Goal: Task Accomplishment & Management: Manage account settings

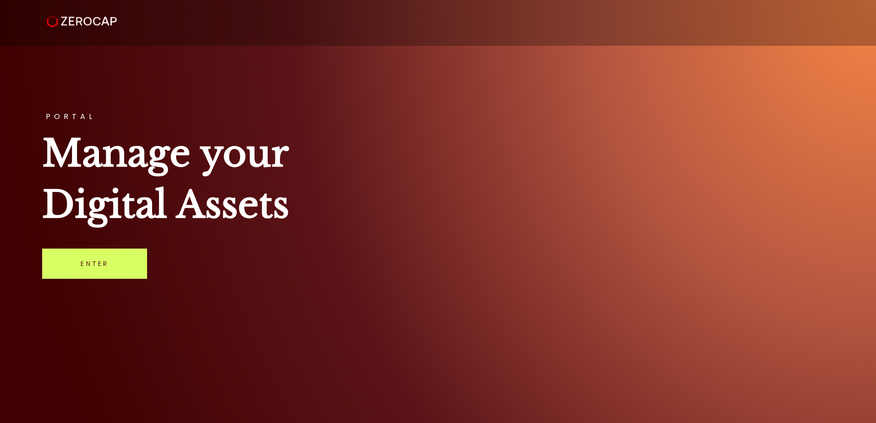
click at [610, 71] on div "PORTAL Manage your Digital Assets Enter" at bounding box center [438, 211] width 876 height 423
click at [113, 264] on link "Enter" at bounding box center [94, 264] width 105 height 30
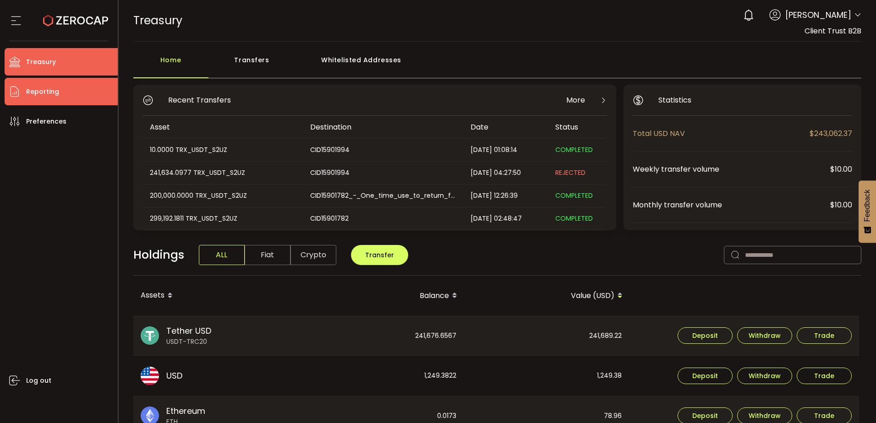
click at [39, 90] on span "Reporting" at bounding box center [42, 91] width 33 height 13
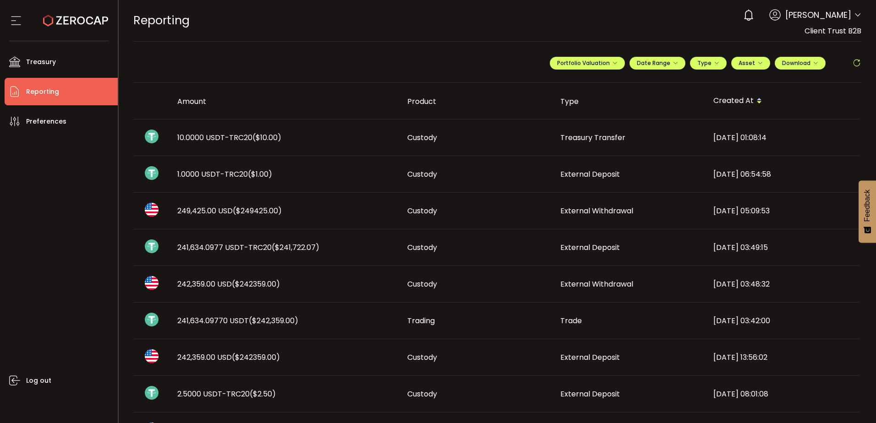
click at [302, 350] on td "242,359.00 USD ($242359.00)" at bounding box center [285, 357] width 230 height 37
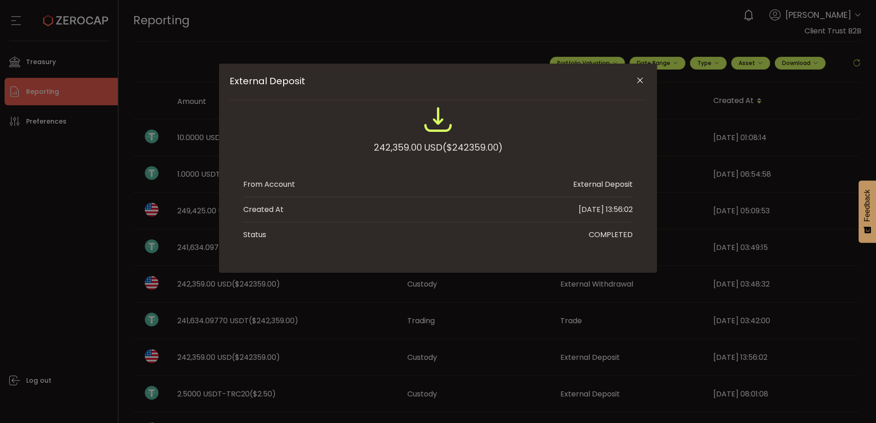
click at [642, 80] on icon "Close" at bounding box center [639, 80] width 9 height 9
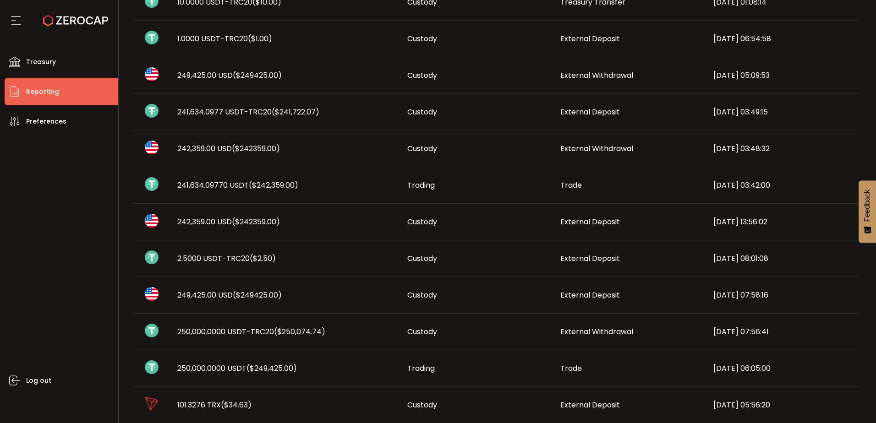
scroll to position [137, 0]
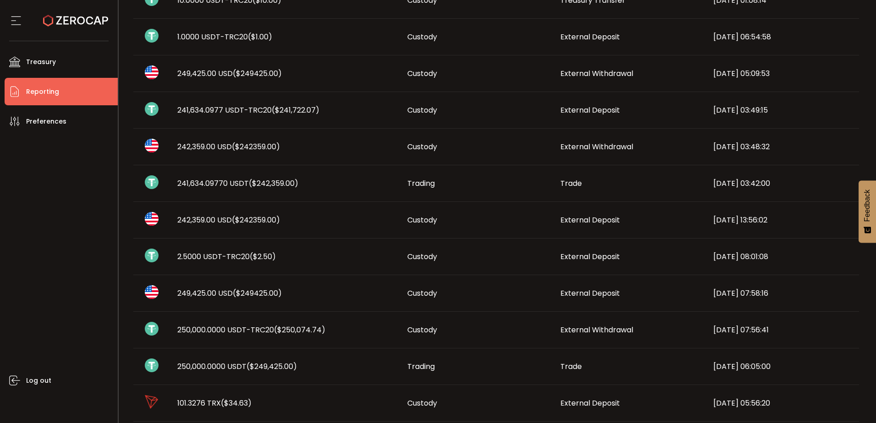
click at [514, 328] on div "Custody" at bounding box center [476, 330] width 153 height 11
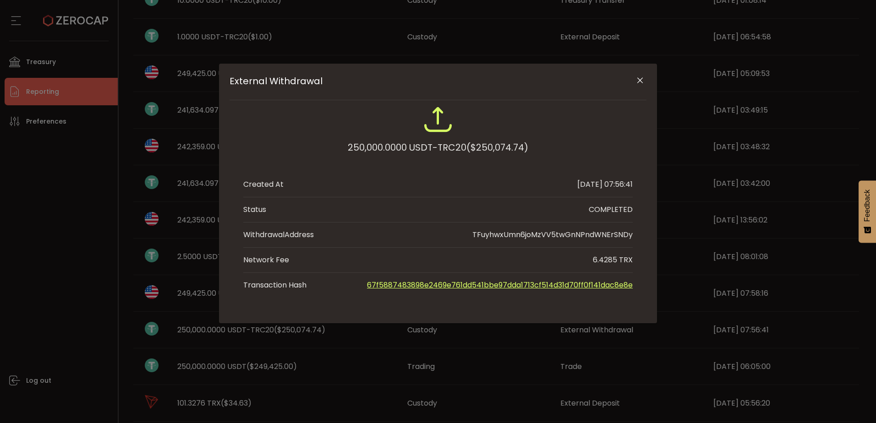
click at [88, 296] on div "External Withdrawal 250,000.0000 USDT-TRC20 ($250,074.74) Created At 2025-10-02…" at bounding box center [438, 211] width 876 height 423
click at [476, 369] on div "External Withdrawal 250,000.0000 USDT-TRC20 ($250,074.74) Created At 2025-10-02…" at bounding box center [438, 211] width 876 height 423
click at [638, 81] on icon "Close" at bounding box center [639, 80] width 9 height 9
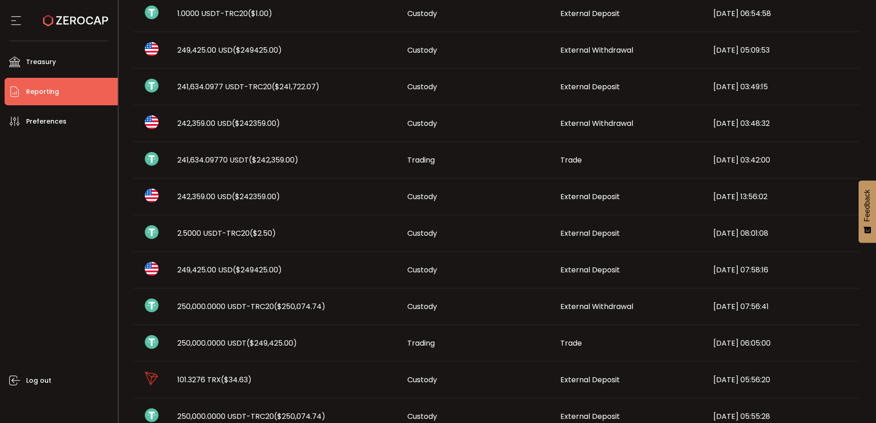
scroll to position [183, 0]
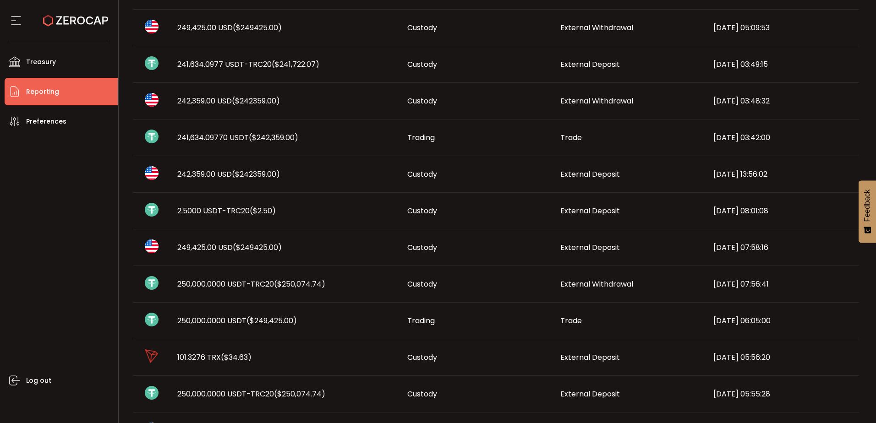
click at [594, 398] on span "External Deposit" at bounding box center [590, 394] width 60 height 11
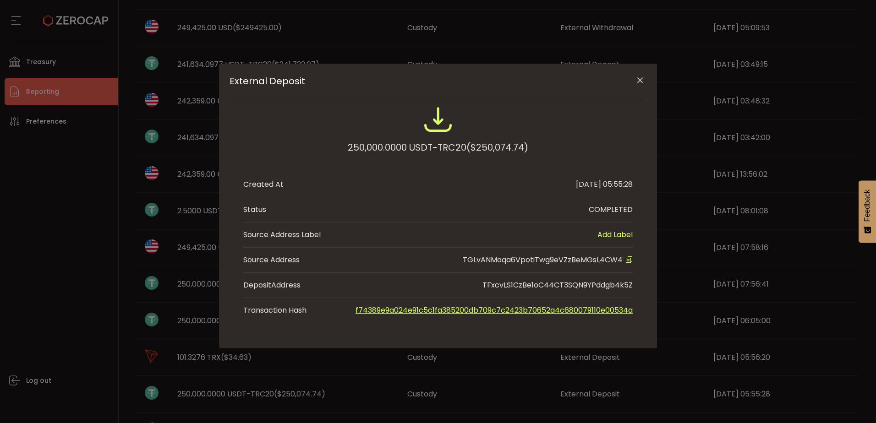
click at [549, 258] on span "TGLvANMoqa6VpotiTwg9eVZzBeMGsL4CW4" at bounding box center [543, 260] width 160 height 11
copy span "TGLvANMoqa6VpotiTwg9eVZzBeMGsL4CW4"
click at [54, 235] on div "External Deposit 250,000.0000 USDT-TRC20 ($250,074.74) Created At 2025-10-02 05…" at bounding box center [438, 211] width 876 height 423
click at [640, 82] on icon "Close" at bounding box center [639, 80] width 9 height 9
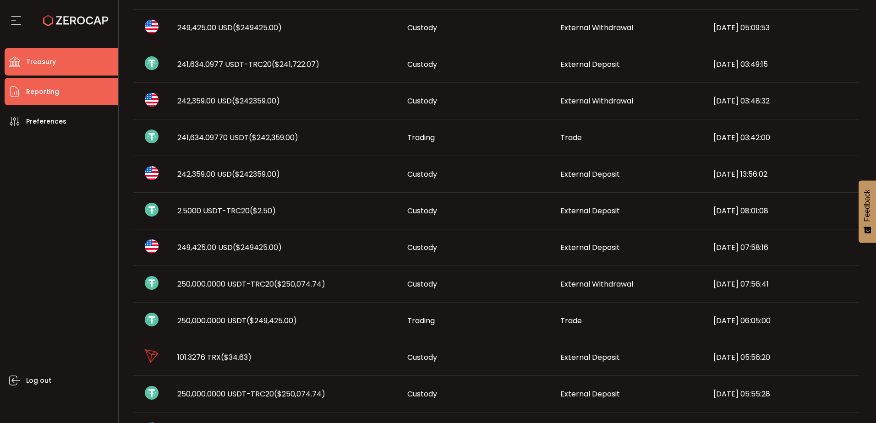
click at [60, 75] on li "Treasury" at bounding box center [61, 61] width 113 height 27
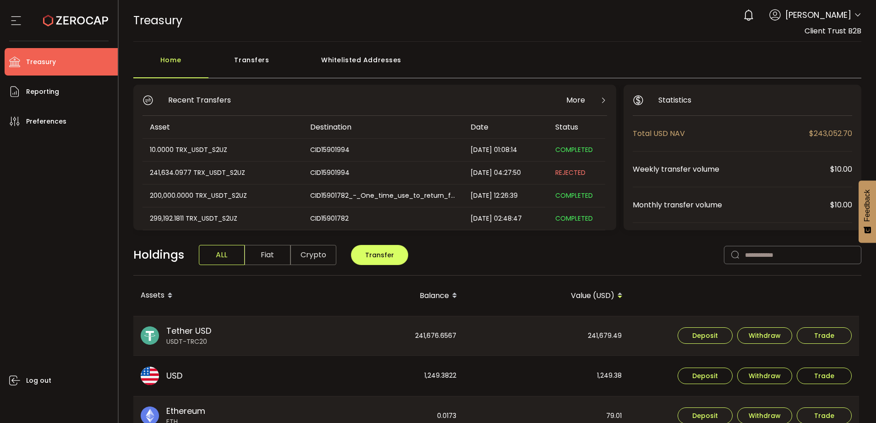
click at [786, 344] on div "Deposit Withdraw Trade" at bounding box center [744, 336] width 229 height 39
click at [781, 338] on button "Withdraw" at bounding box center [764, 336] width 55 height 16
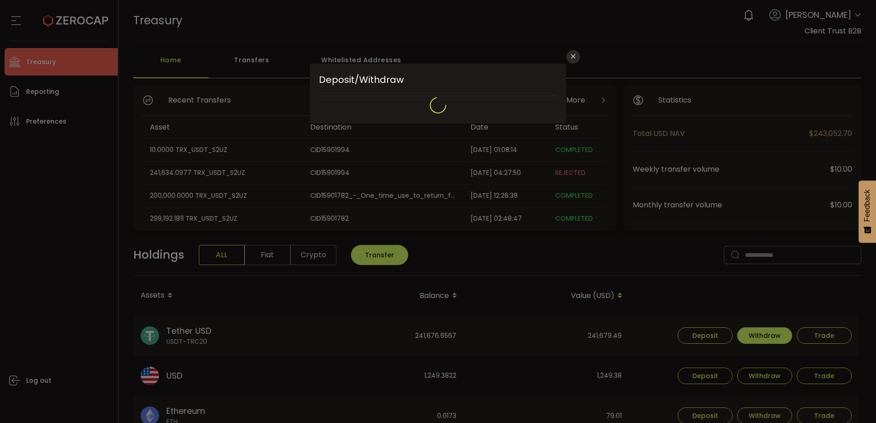
type input "****"
type input "**********"
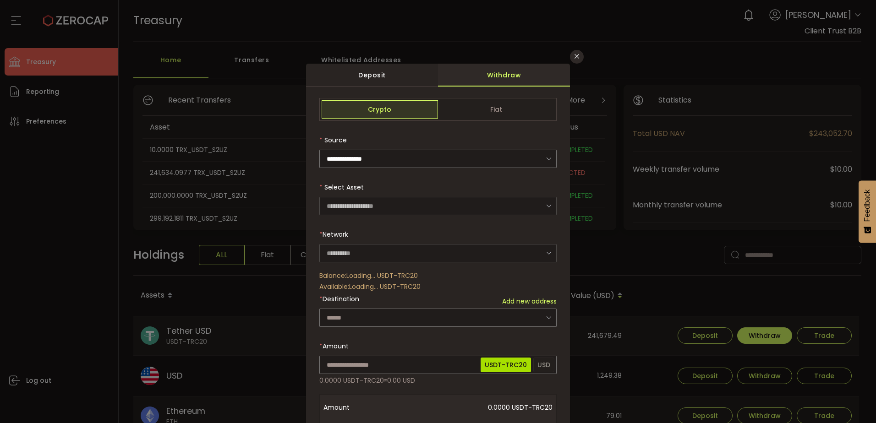
type input "****"
click at [371, 365] on input "dialog" at bounding box center [437, 365] width 237 height 18
paste input "**********"
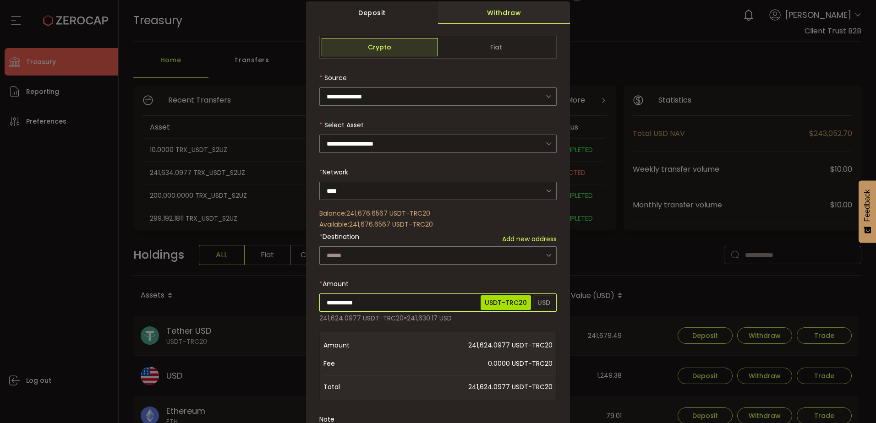
scroll to position [46, 0]
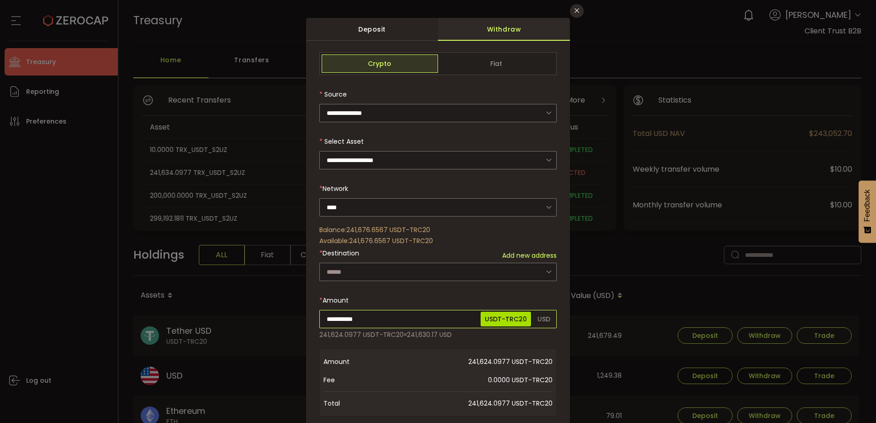
type input "**********"
click at [409, 270] on div "**********" at bounding box center [437, 312] width 237 height 521
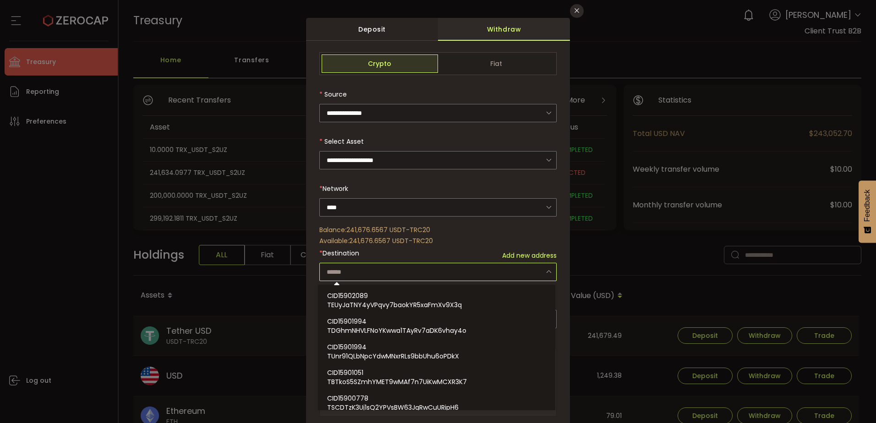
paste input "**********"
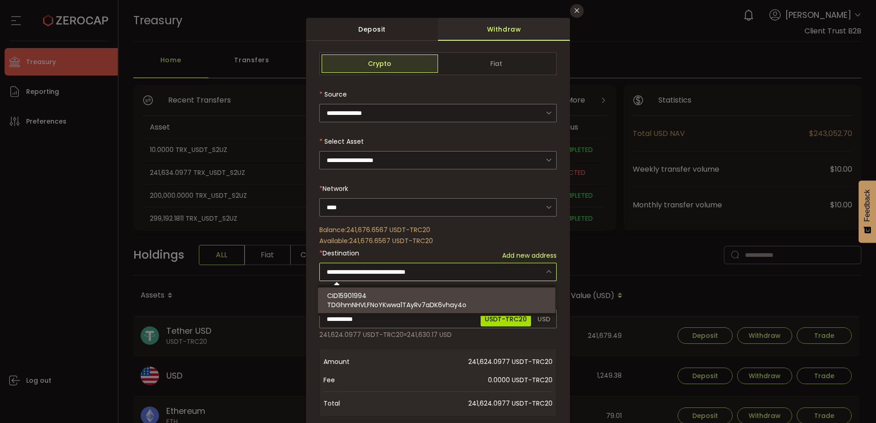
click at [407, 293] on div "CID15901994 TDGhmNHVLFNoYKwwa1TAyRv7aDK6vhay4o" at bounding box center [438, 301] width 222 height 26
type input "**********"
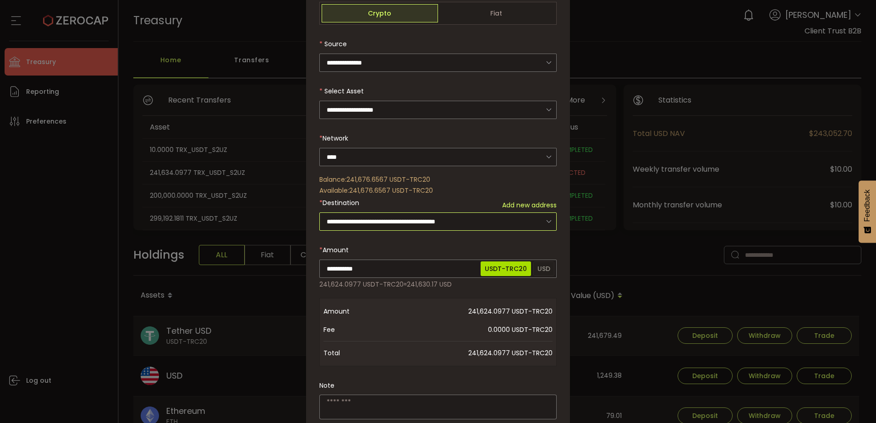
scroll to position [137, 0]
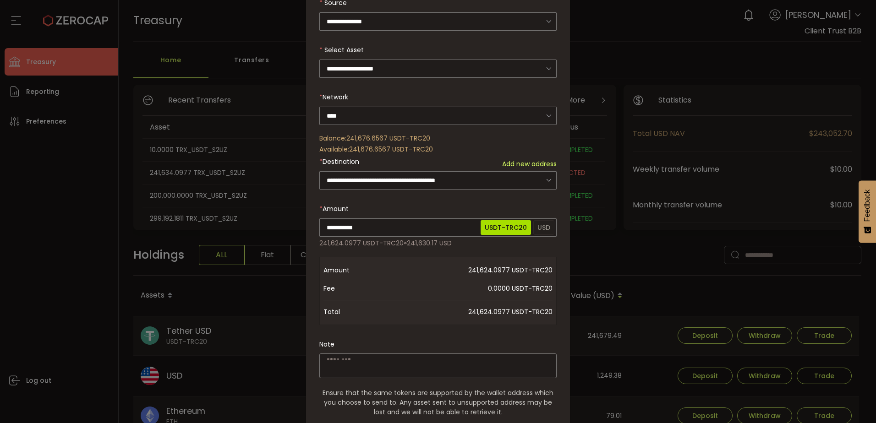
click at [389, 372] on textarea "dialog" at bounding box center [437, 366] width 237 height 25
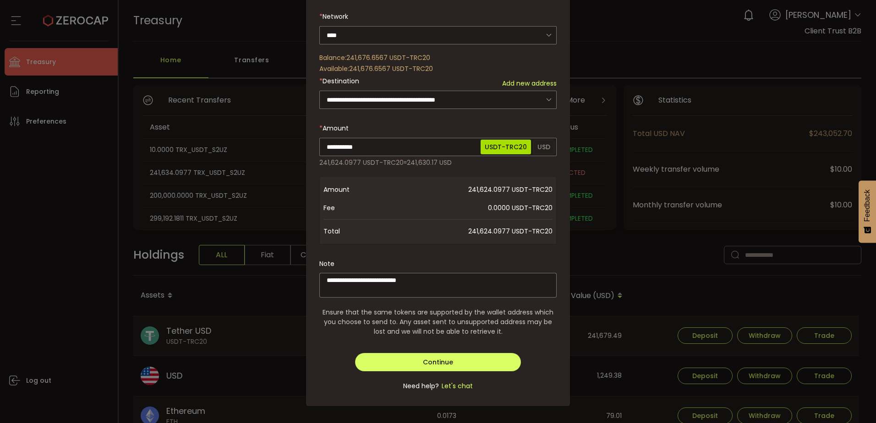
scroll to position [222, 0]
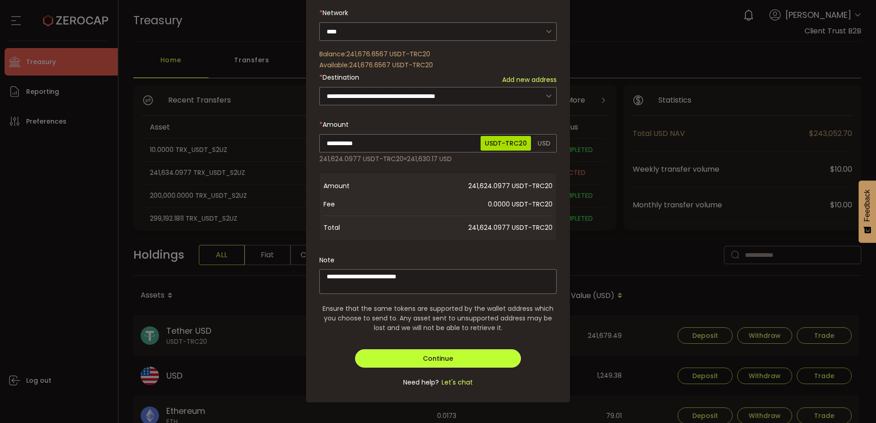
type textarea "**********"
click at [479, 350] on button "Continue" at bounding box center [438, 359] width 166 height 18
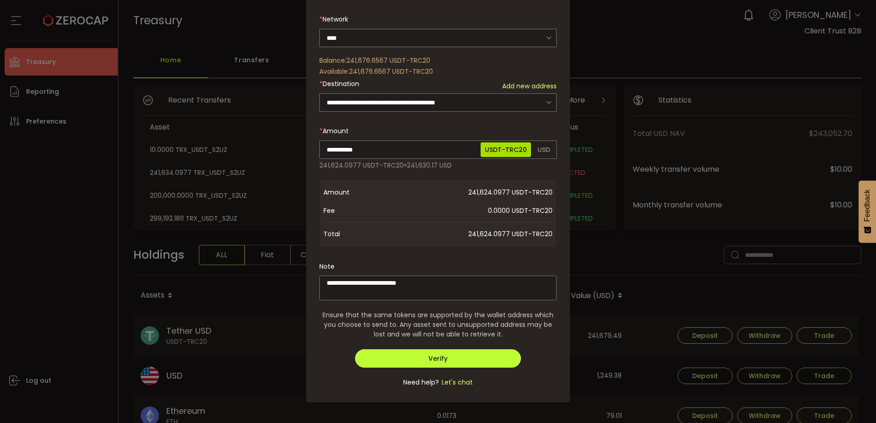
click at [478, 351] on button "Verify" at bounding box center [438, 359] width 166 height 18
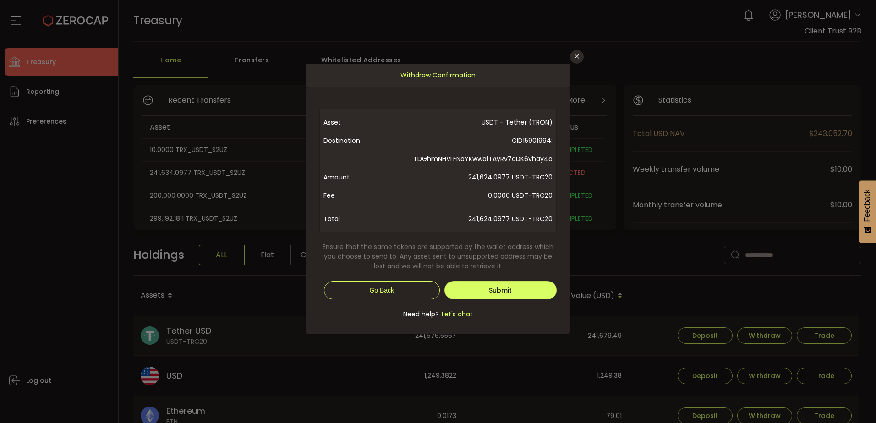
scroll to position [0, 0]
click at [505, 286] on span "Submit" at bounding box center [500, 290] width 23 height 9
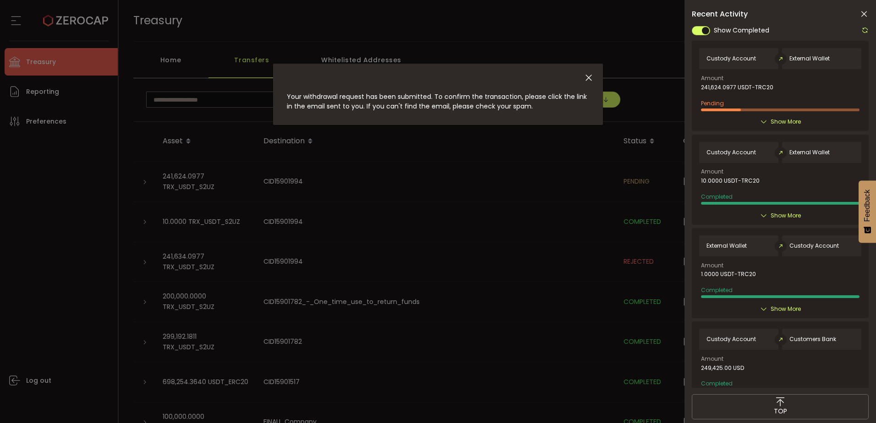
click at [861, 13] on icon at bounding box center [863, 14] width 9 height 9
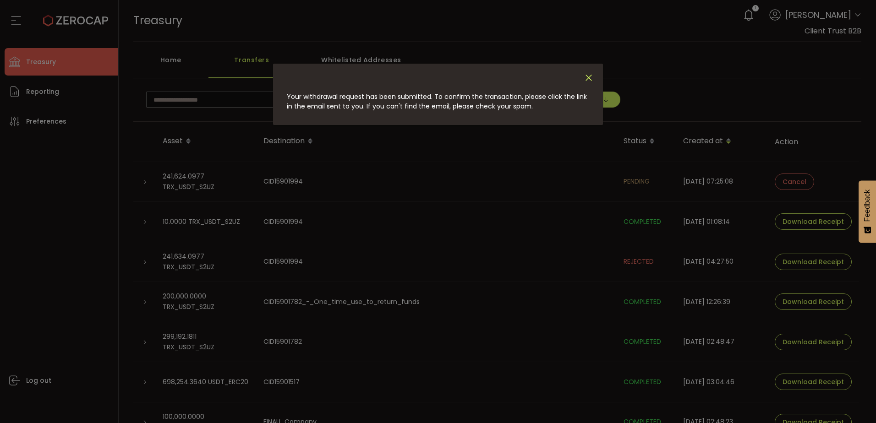
click at [590, 74] on icon "Close" at bounding box center [589, 78] width 10 height 10
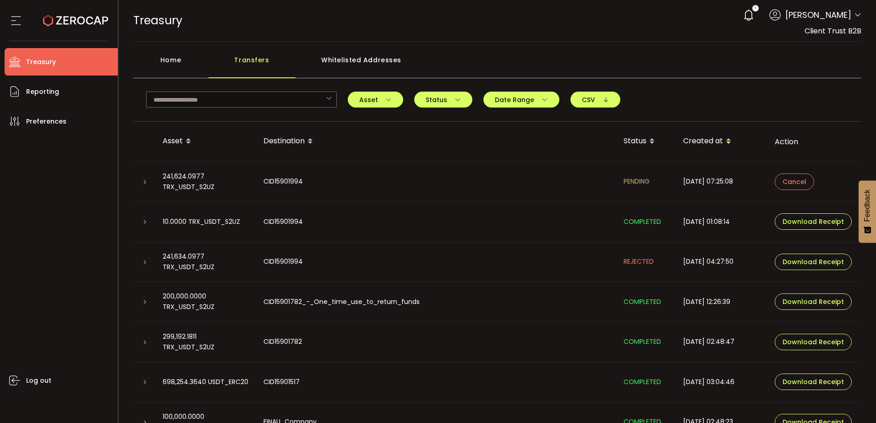
click at [196, 157] on th "Asset" at bounding box center [205, 142] width 101 height 40
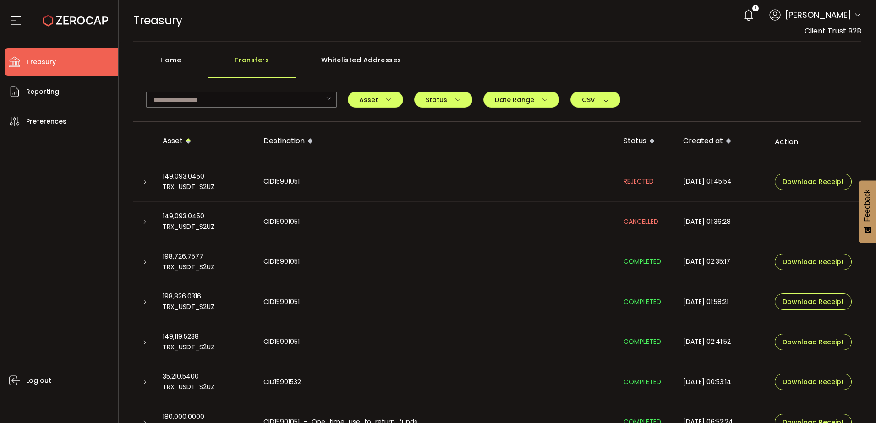
click at [185, 136] on span at bounding box center [188, 142] width 11 height 16
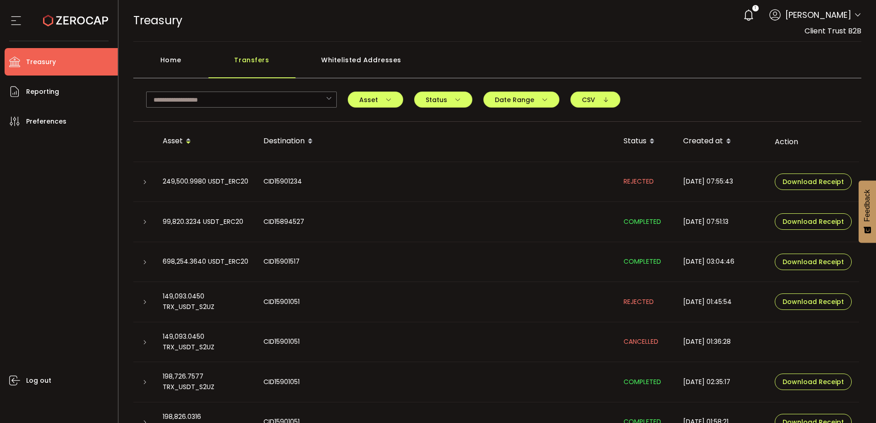
click at [715, 136] on div "Created at" at bounding box center [722, 142] width 92 height 16
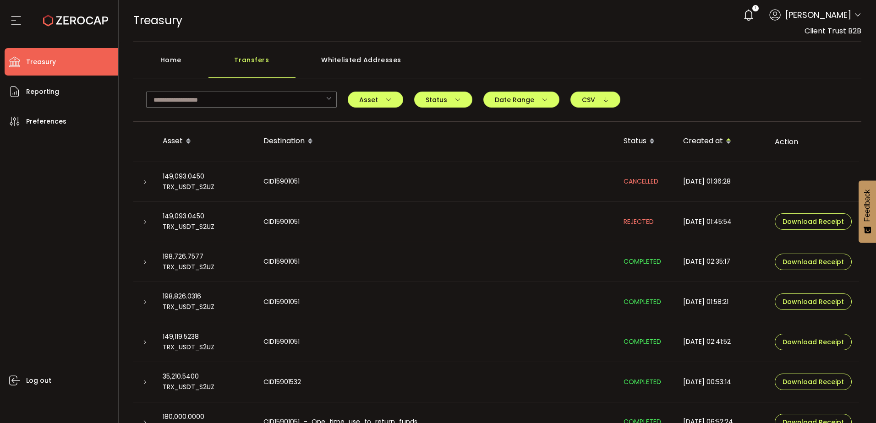
click at [715, 136] on div "Created at" at bounding box center [722, 142] width 92 height 16
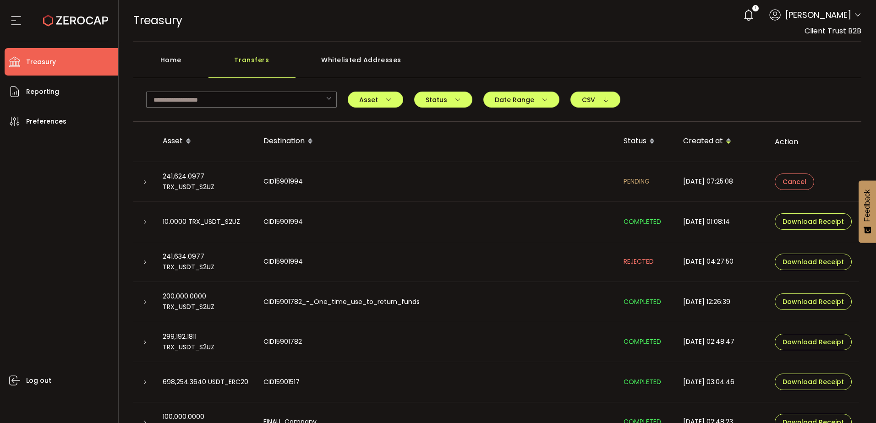
click at [147, 182] on icon at bounding box center [144, 182] width 5 height 5
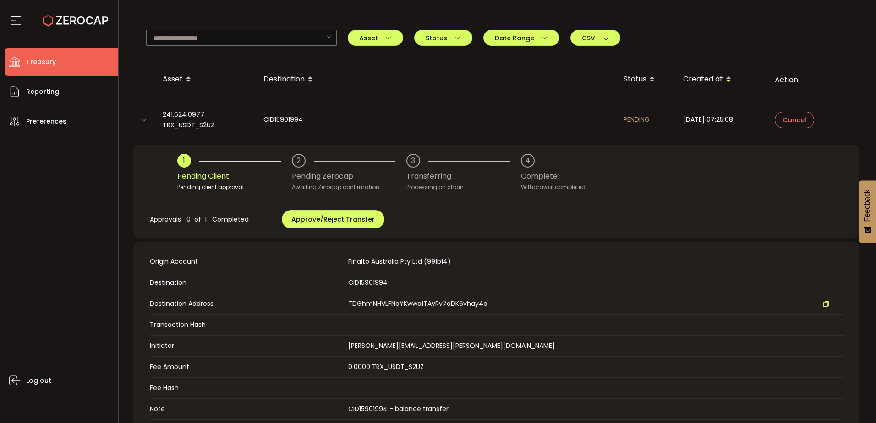
scroll to position [46, 0]
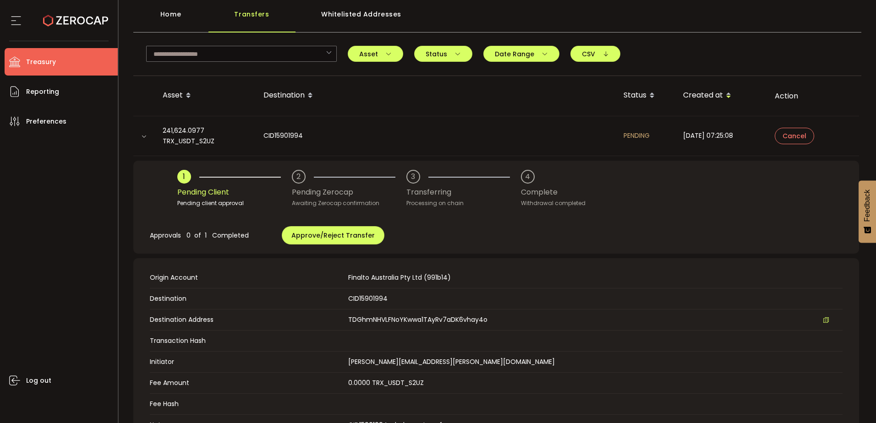
click at [50, 186] on div "Log out" at bounding box center [61, 275] width 113 height 281
click at [60, 58] on li "Treasury" at bounding box center [61, 61] width 113 height 27
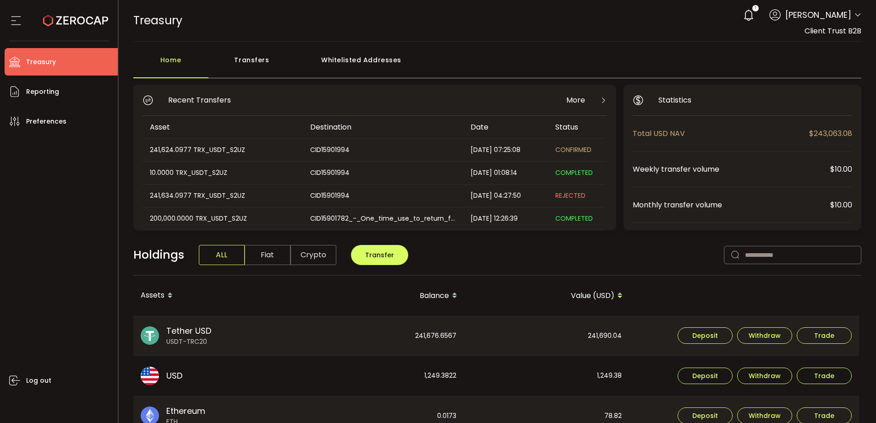
click at [643, 271] on div "Holdings ALL Fiat Crypto Transfer" at bounding box center [497, 260] width 728 height 32
click at [60, 58] on li "Treasury" at bounding box center [61, 61] width 113 height 27
click at [106, 332] on div "Log out" at bounding box center [61, 275] width 113 height 281
click at [115, 323] on div "Log out" at bounding box center [61, 275] width 113 height 281
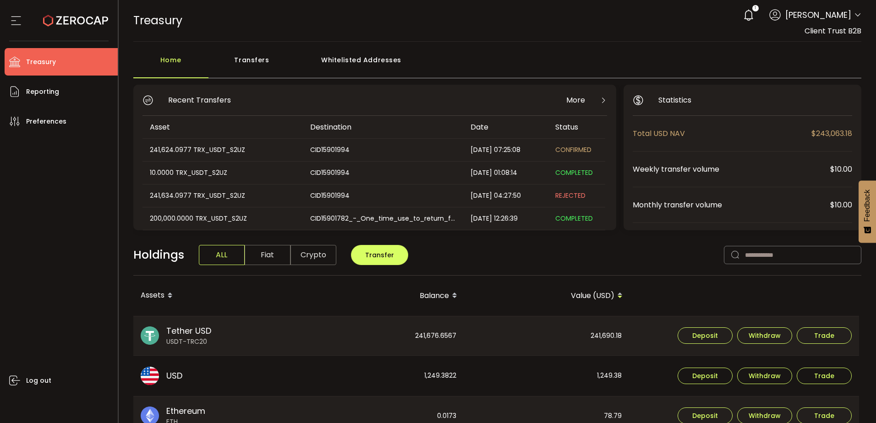
drag, startPoint x: 172, startPoint y: 329, endPoint x: 217, endPoint y: 352, distance: 50.4
click at [217, 352] on div "Tether USD USDT-TRC20" at bounding box center [215, 336] width 165 height 39
click at [208, 340] on span "USDT-TRC20" at bounding box center [188, 342] width 45 height 10
drag, startPoint x: 207, startPoint y: 340, endPoint x: 170, endPoint y: 330, distance: 38.1
click at [170, 330] on div "Tether USD USDT-TRC20" at bounding box center [188, 336] width 45 height 22
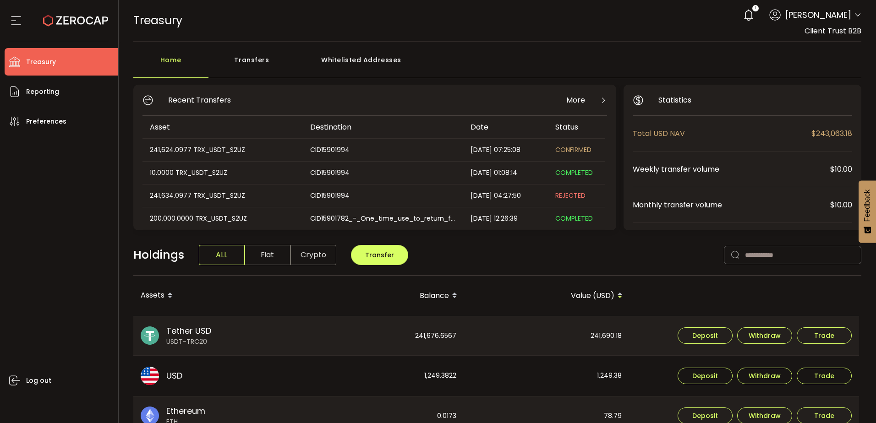
click at [169, 331] on span "Tether USD" at bounding box center [188, 331] width 45 height 12
click at [166, 333] on span "Tether USD" at bounding box center [188, 331] width 45 height 12
drag, startPoint x: 166, startPoint y: 330, endPoint x: 213, endPoint y: 341, distance: 47.6
click at [213, 341] on div "Tether USD USDT-TRC20" at bounding box center [215, 336] width 165 height 39
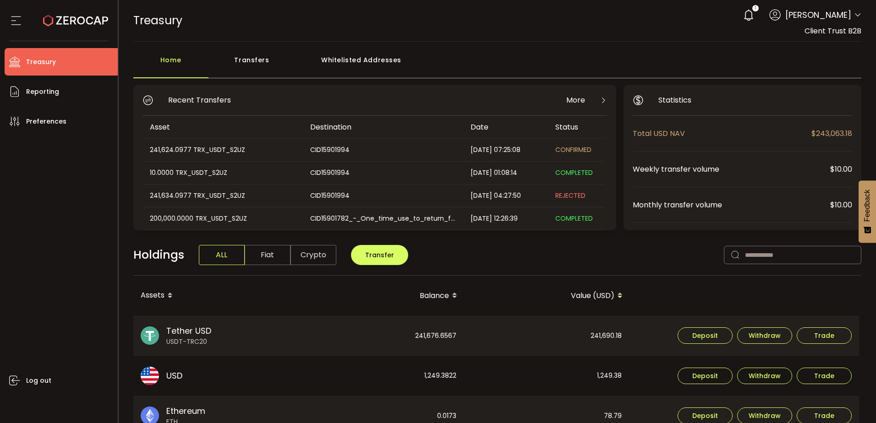
click at [206, 342] on span "USDT-TRC20" at bounding box center [188, 342] width 45 height 10
drag, startPoint x: 205, startPoint y: 342, endPoint x: 168, endPoint y: 334, distance: 38.3
click at [168, 334] on div "Tether USD USDT-TRC20" at bounding box center [188, 336] width 45 height 22
click at [174, 334] on span "Tether USD" at bounding box center [188, 331] width 45 height 12
click at [174, 337] on span "USDT-TRC20" at bounding box center [188, 342] width 45 height 10
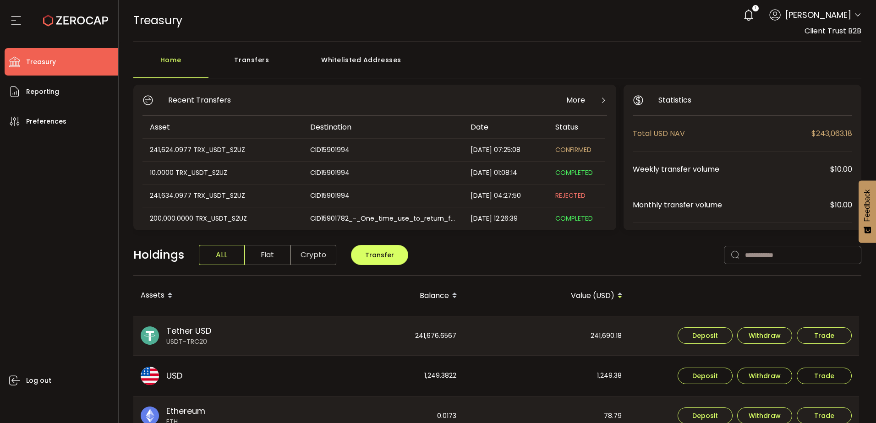
click at [174, 337] on span "USDT-TRC20" at bounding box center [188, 342] width 45 height 10
click at [187, 341] on span "USDT-TRC20" at bounding box center [188, 342] width 45 height 10
click at [194, 337] on span "USDT-TRC20" at bounding box center [188, 342] width 45 height 10
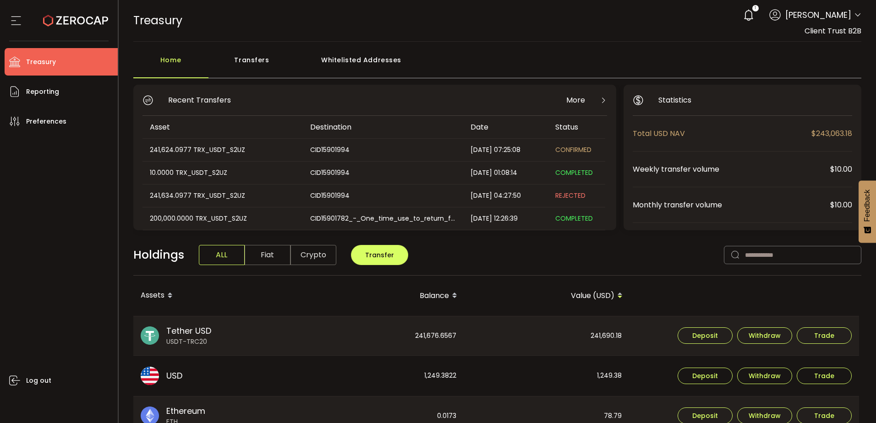
click at [194, 337] on span "USDT-TRC20" at bounding box center [188, 342] width 45 height 10
click at [199, 333] on span "Tether USD" at bounding box center [188, 331] width 45 height 12
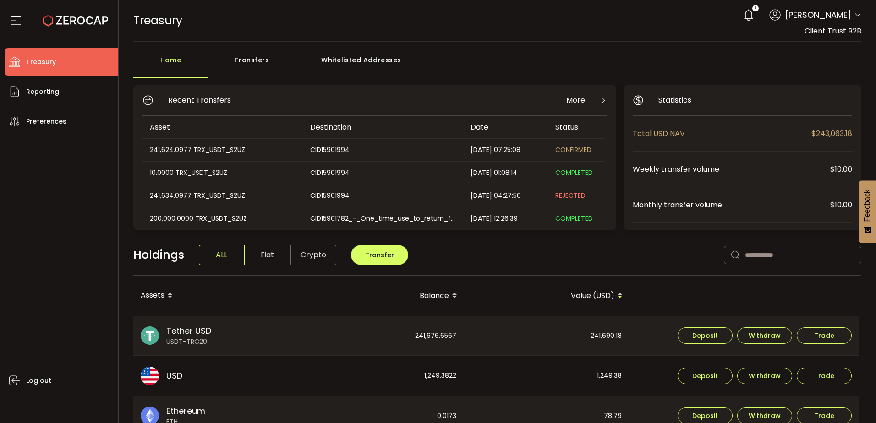
click at [106, 285] on div "Log out" at bounding box center [61, 275] width 113 height 281
click at [264, 62] on div "Transfers" at bounding box center [251, 64] width 87 height 27
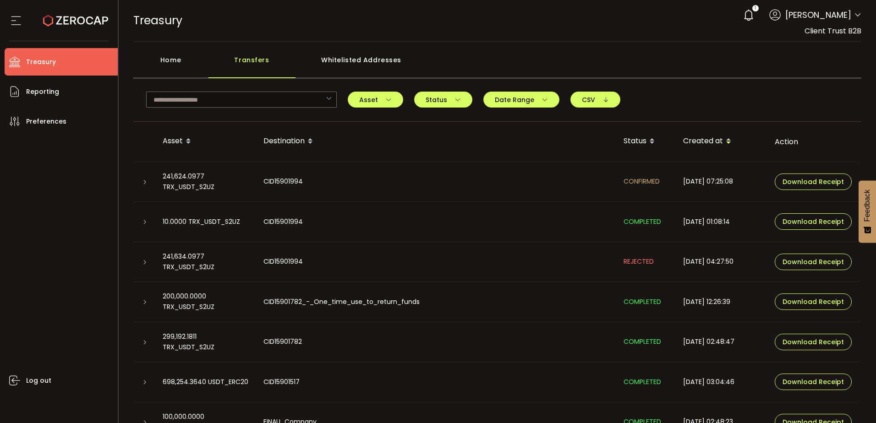
click at [186, 67] on div "Home" at bounding box center [170, 64] width 75 height 27
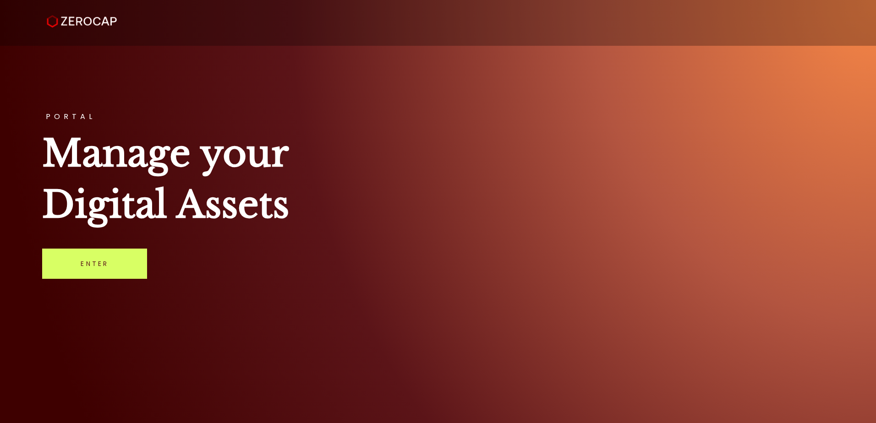
drag, startPoint x: 716, startPoint y: 147, endPoint x: 567, endPoint y: 13, distance: 199.8
click at [716, 146] on h1 "Manage your Digital Assets" at bounding box center [437, 179] width 791 height 103
drag, startPoint x: 621, startPoint y: 119, endPoint x: 601, endPoint y: 17, distance: 103.7
click at [620, 105] on div "PORTAL Manage your Digital Assets Enter" at bounding box center [438, 211] width 876 height 423
click at [620, 220] on h1 "Manage your Digital Assets" at bounding box center [437, 179] width 791 height 103
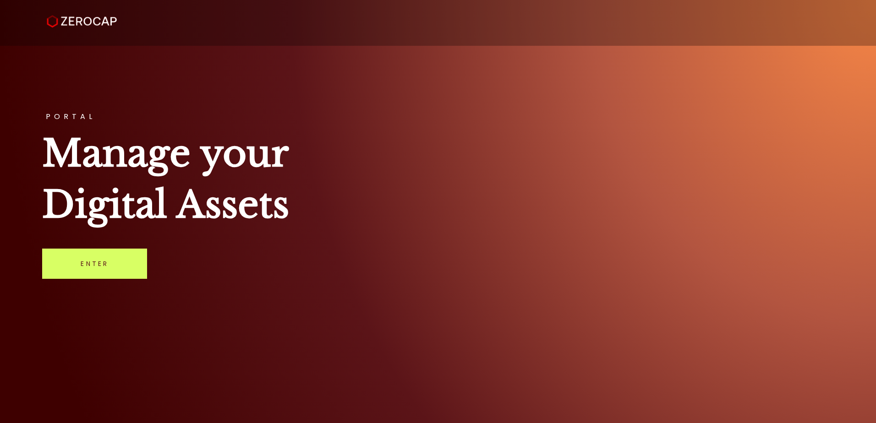
click at [553, 317] on div "PORTAL Manage your Digital Assets Enter" at bounding box center [438, 211] width 876 height 423
drag, startPoint x: 456, startPoint y: 253, endPoint x: 421, endPoint y: 208, distance: 57.5
click at [457, 254] on div "PORTAL Manage your Digital Assets Enter" at bounding box center [438, 211] width 876 height 423
